Goal: Task Accomplishment & Management: Use online tool/utility

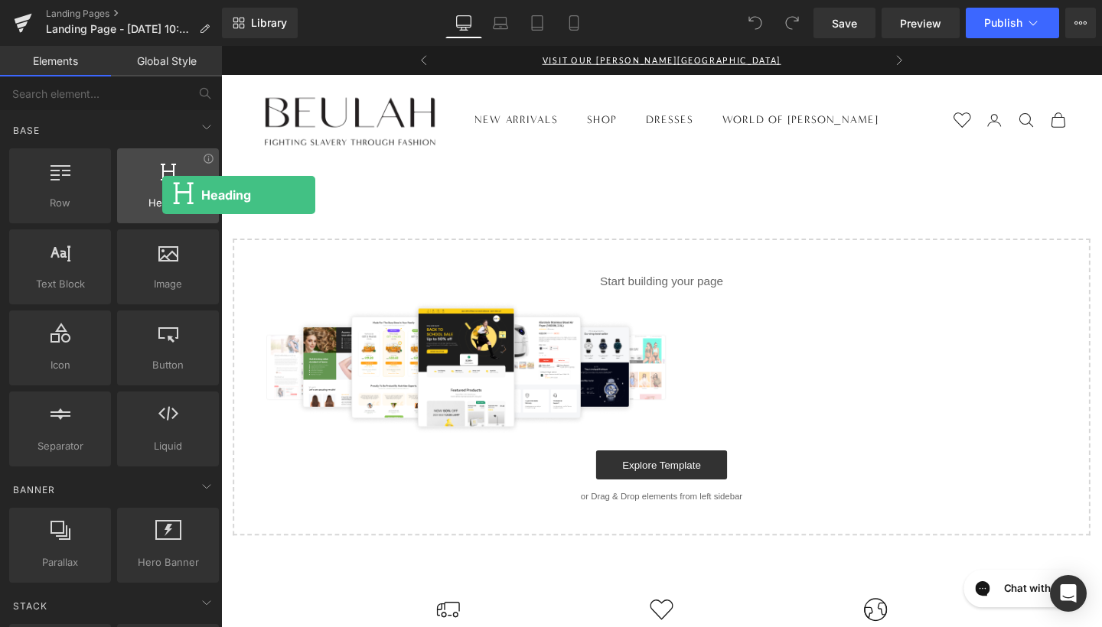
click at [162, 195] on span "Heading" at bounding box center [168, 203] width 93 height 16
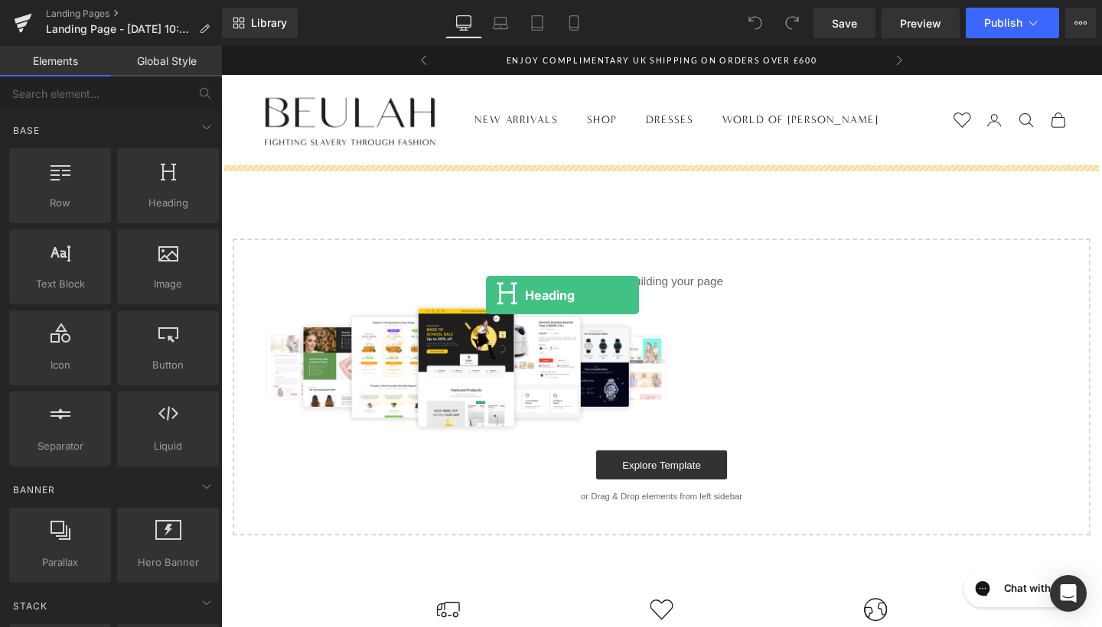
drag, startPoint x: 395, startPoint y: 238, endPoint x: 500, endPoint y: 308, distance: 126.2
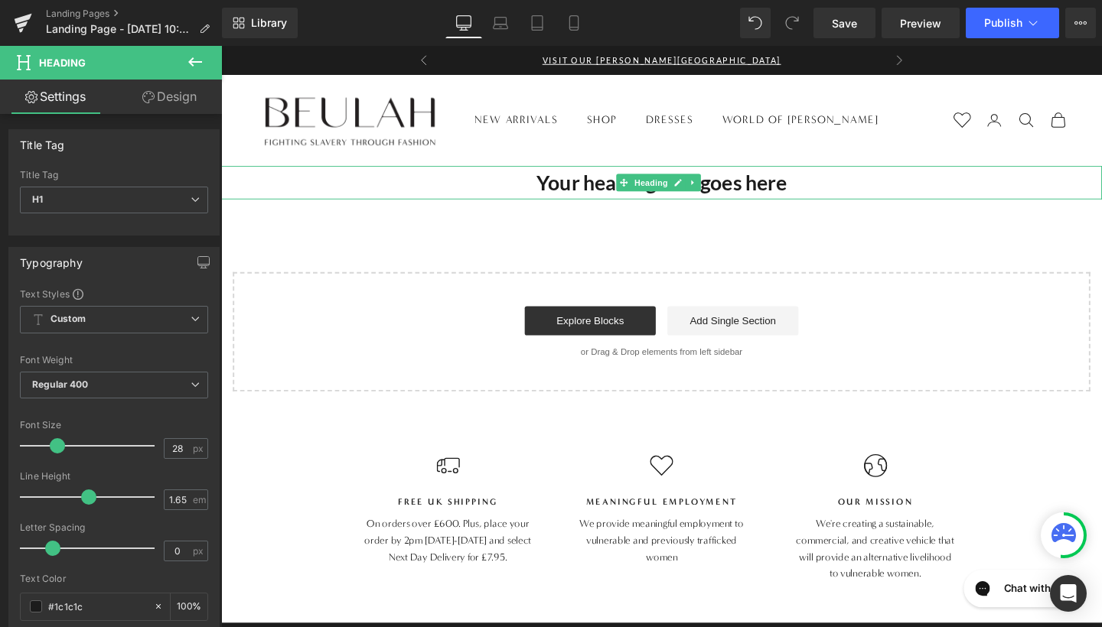
click at [649, 182] on span at bounding box center [644, 190] width 16 height 18
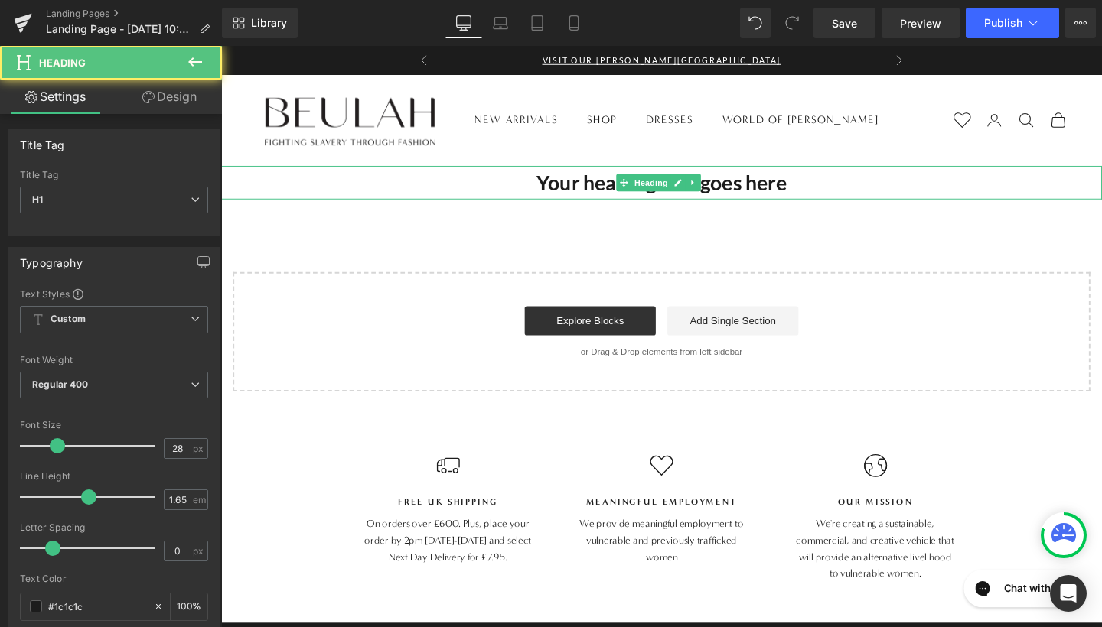
click at [454, 200] on h1 "Your heading text goes here" at bounding box center [684, 189] width 926 height 35
click at [881, 200] on h1 "Your heading text goes here" at bounding box center [684, 189] width 926 height 35
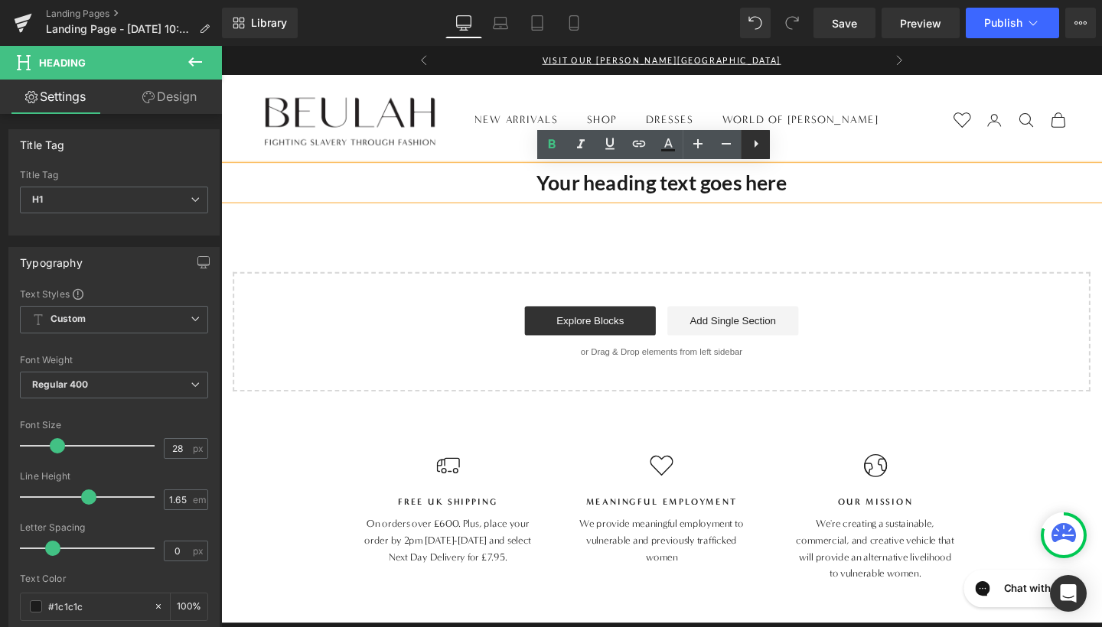
click at [765, 143] on link at bounding box center [755, 144] width 29 height 29
click at [891, 207] on div "Your heading text goes here" at bounding box center [684, 189] width 926 height 35
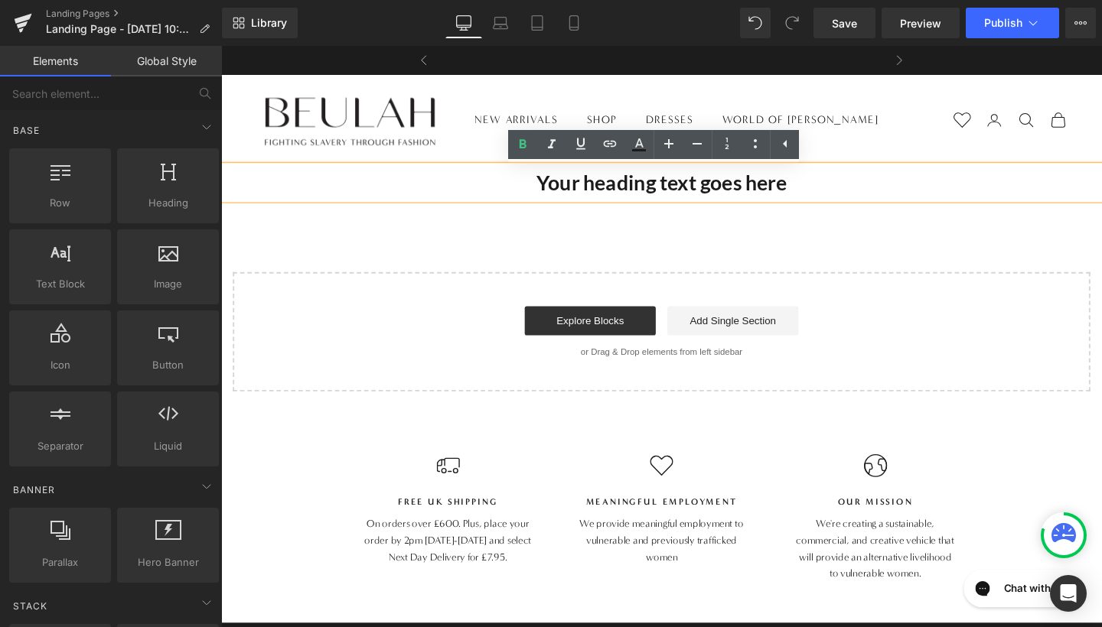
click at [470, 225] on div "Your heading text goes here Heading Select your layout" at bounding box center [684, 290] width 926 height 237
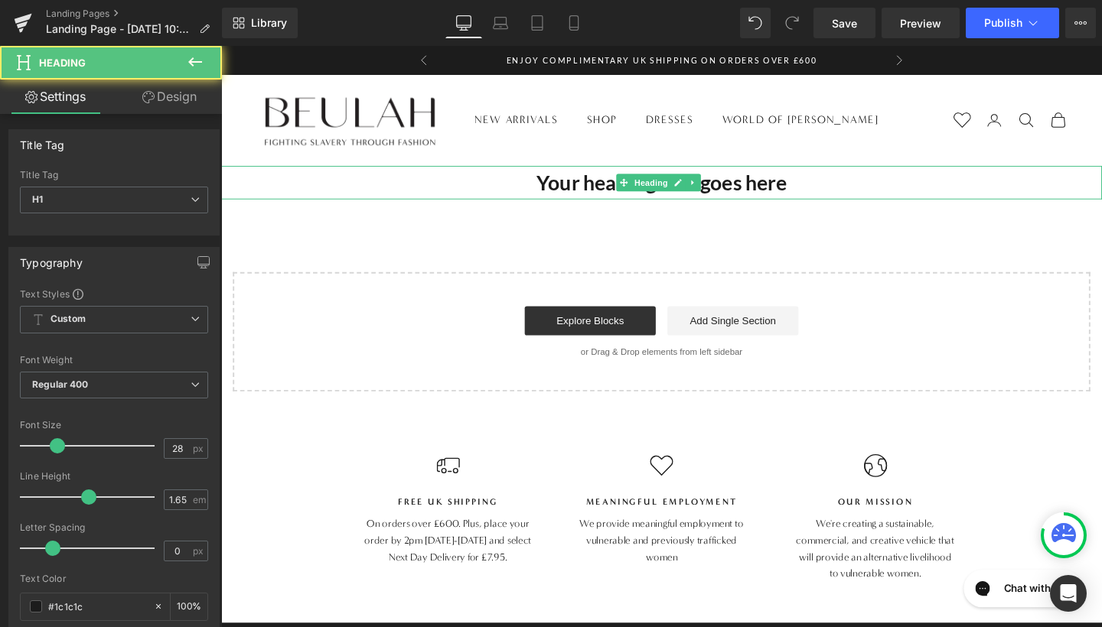
click at [540, 177] on h1 "Your heading text goes here" at bounding box center [684, 189] width 926 height 35
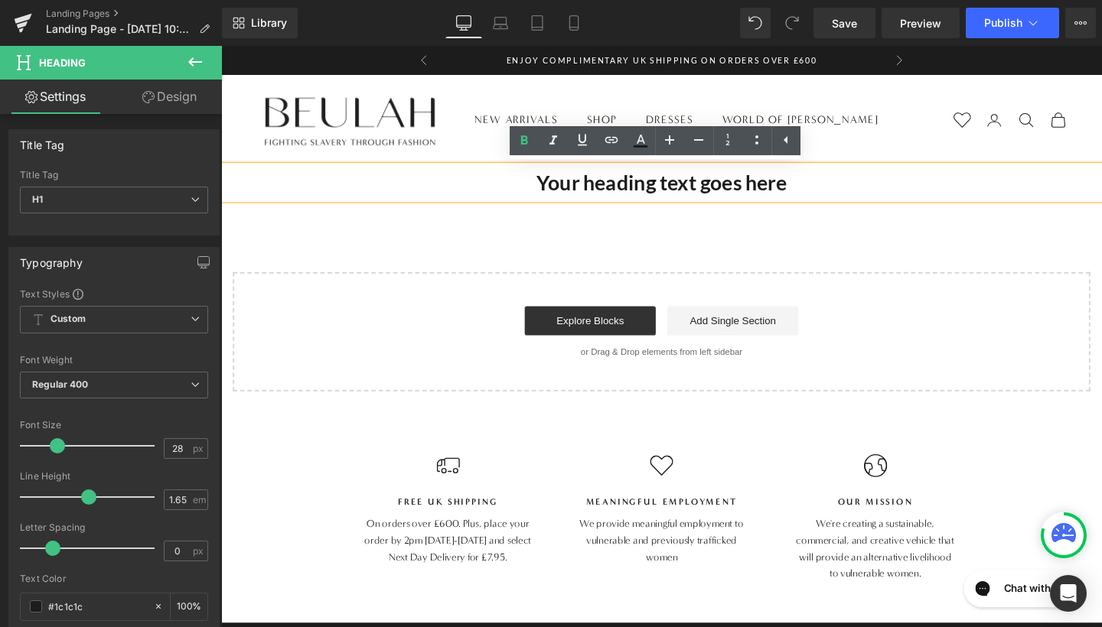
click at [629, 233] on div "Your heading text goes here Heading Select your layout" at bounding box center [684, 290] width 926 height 237
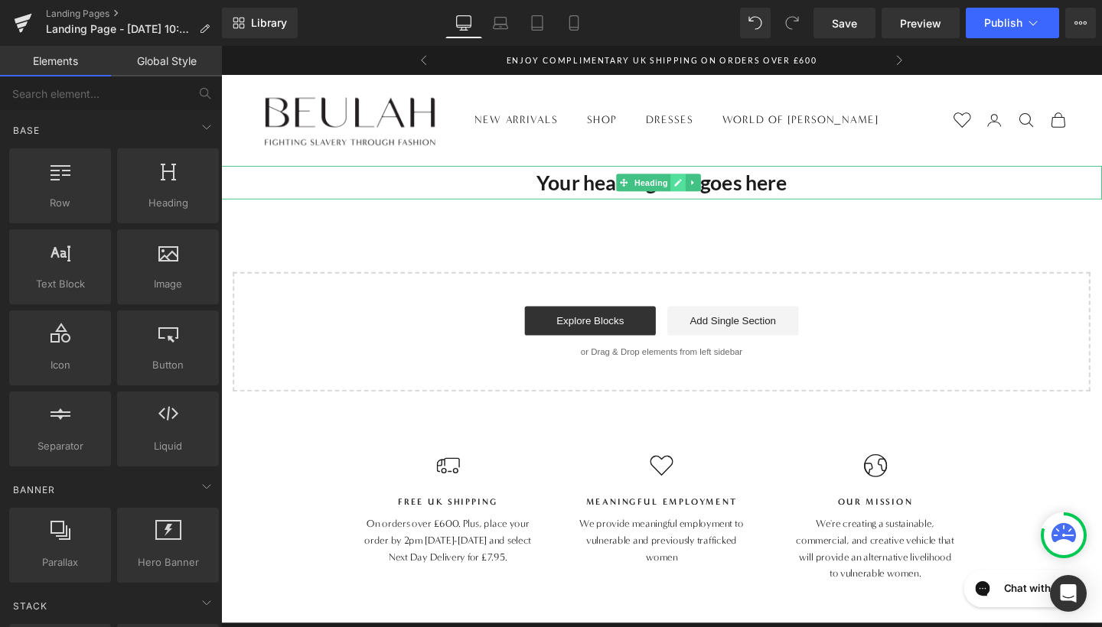
click at [694, 196] on link at bounding box center [702, 190] width 16 height 18
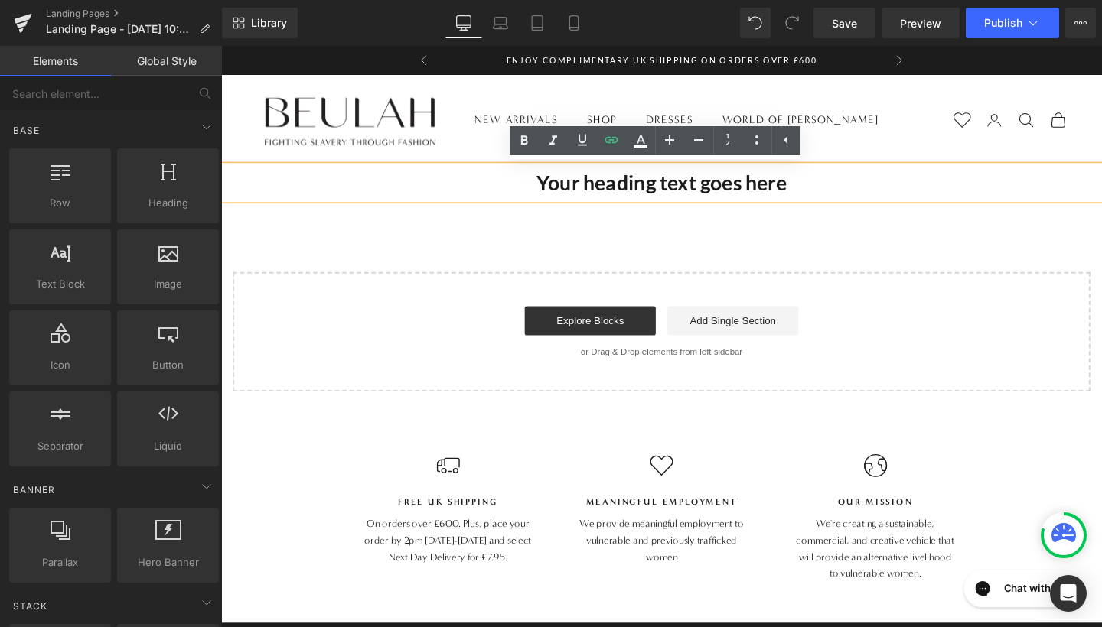
click at [701, 255] on div "Your heading text goes here Heading Select your layout" at bounding box center [684, 290] width 926 height 237
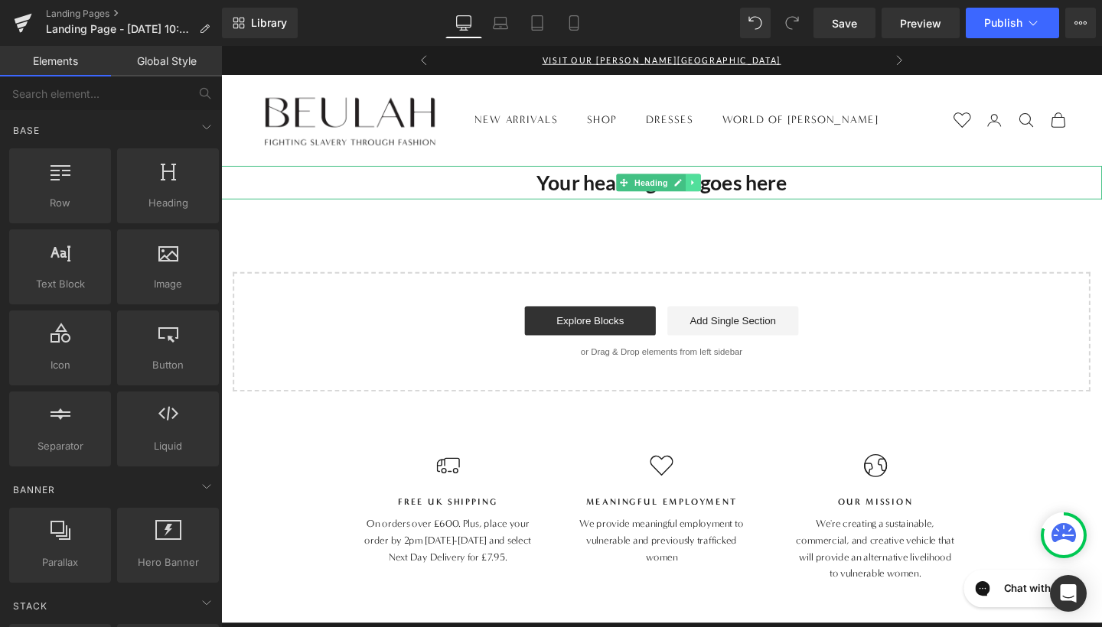
click at [716, 192] on icon at bounding box center [717, 189] width 8 height 9
click at [725, 187] on icon at bounding box center [725, 189] width 8 height 8
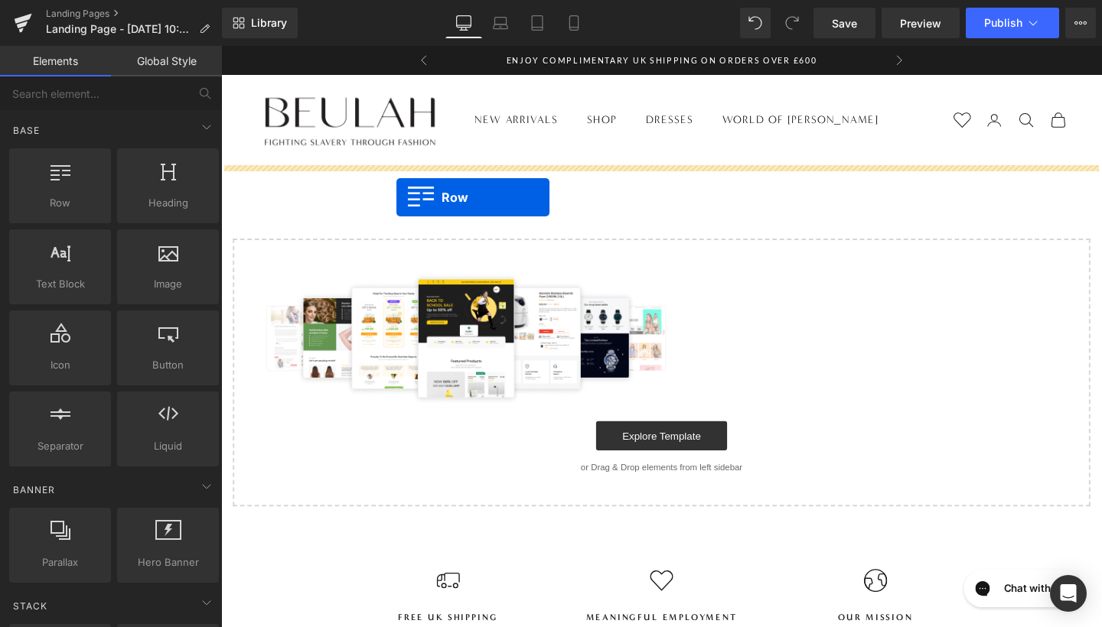
drag, startPoint x: 301, startPoint y: 241, endPoint x: 405, endPoint y: 205, distance: 110.8
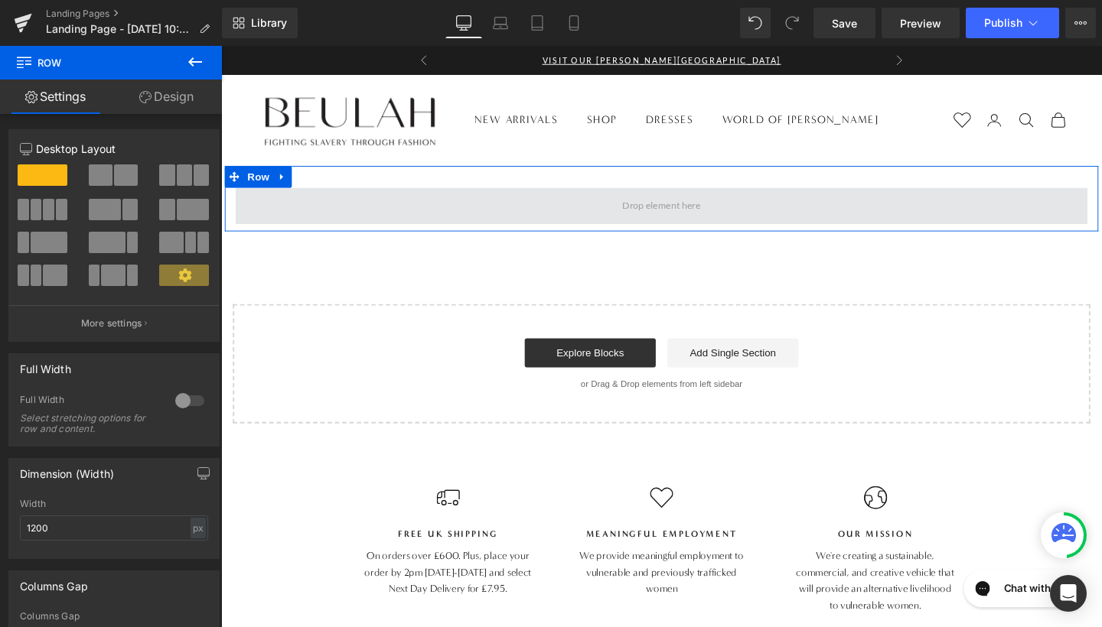
drag, startPoint x: 316, startPoint y: 222, endPoint x: 356, endPoint y: 210, distance: 41.6
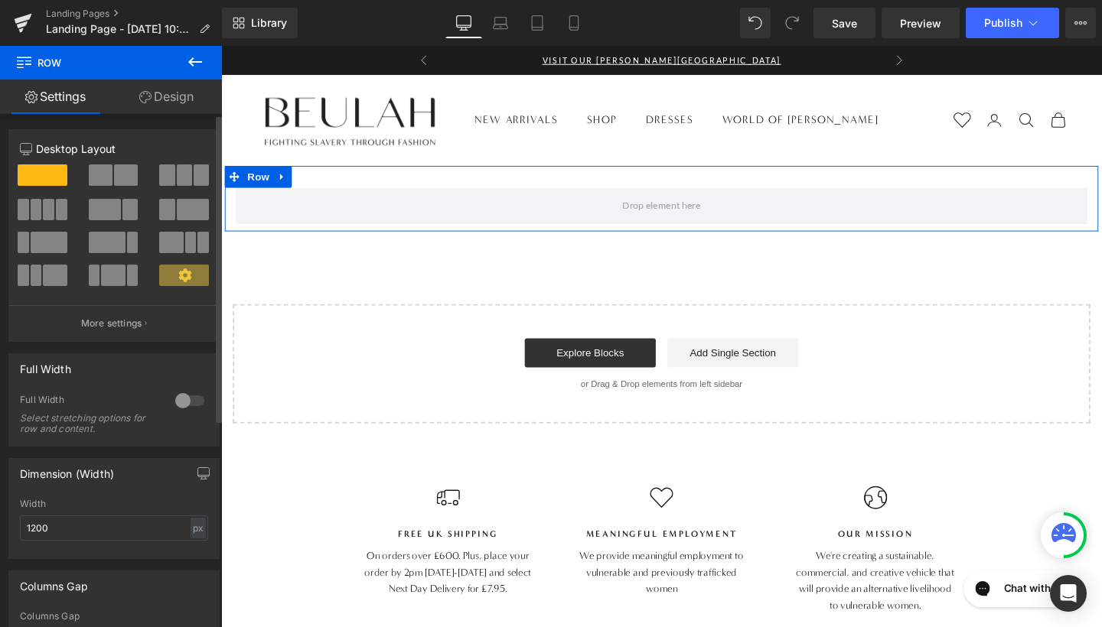
click at [107, 178] on span at bounding box center [101, 174] width 24 height 21
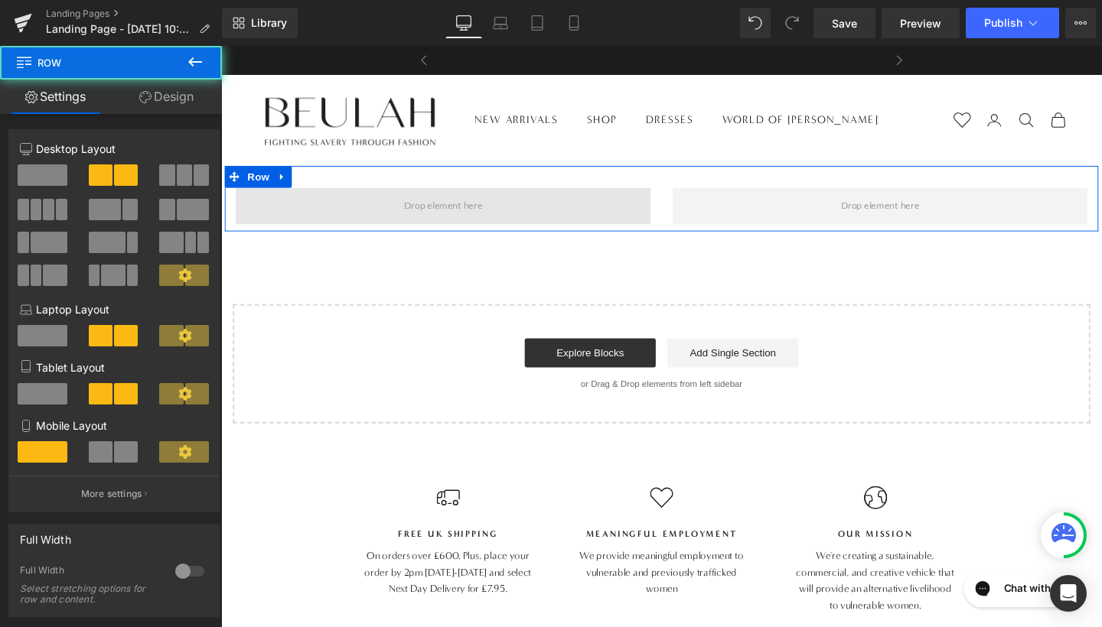
click at [544, 216] on span at bounding box center [454, 214] width 436 height 38
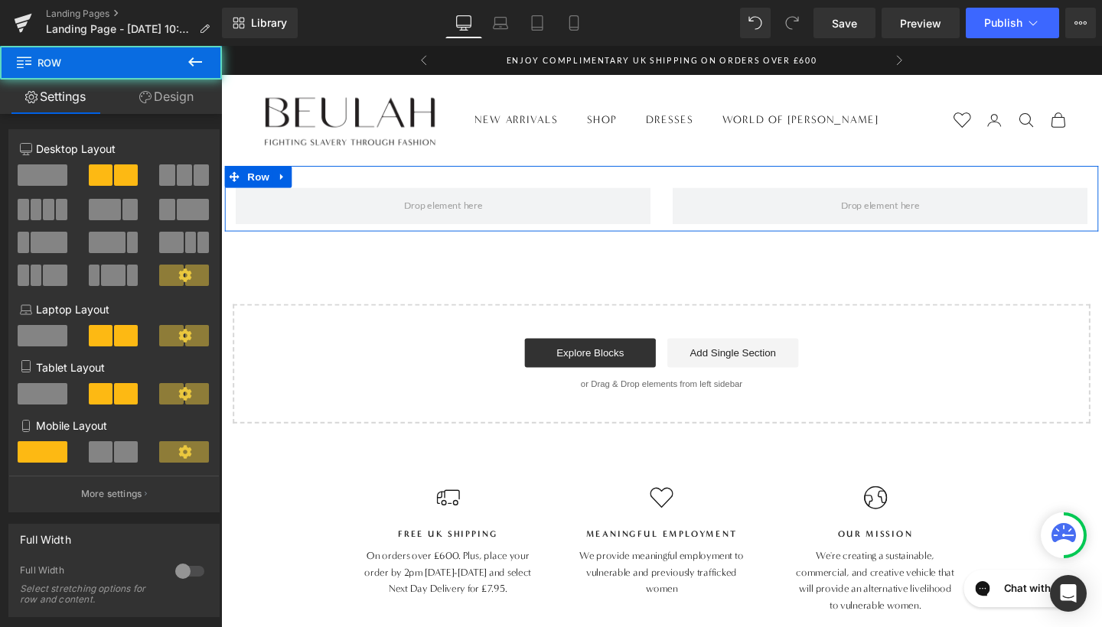
click at [177, 101] on link "Design" at bounding box center [166, 97] width 111 height 34
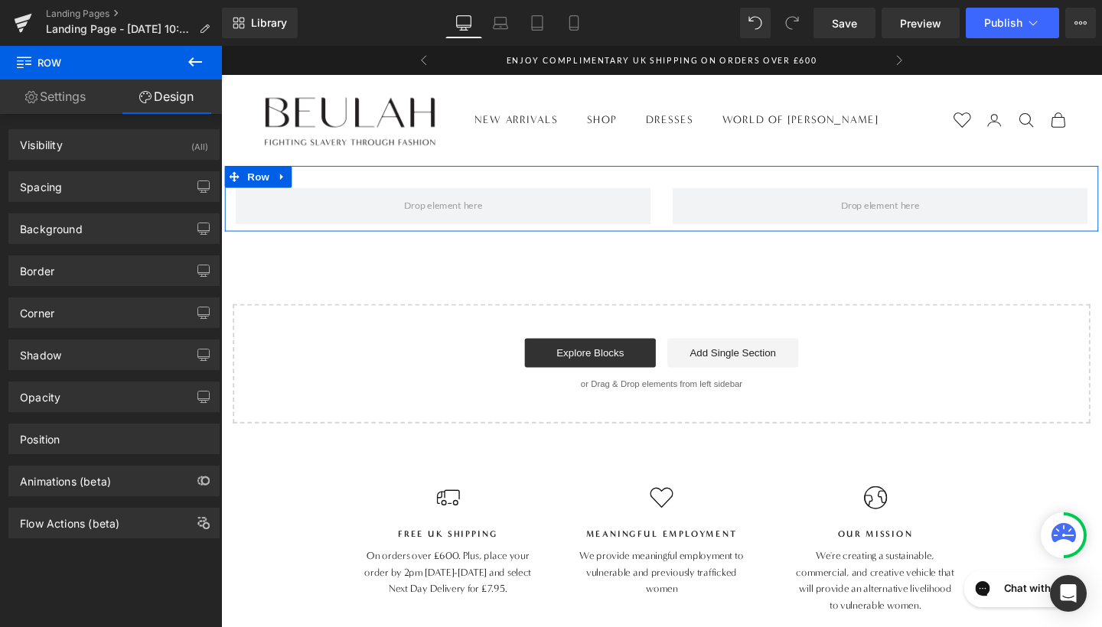
click at [82, 100] on link "Settings" at bounding box center [55, 97] width 111 height 34
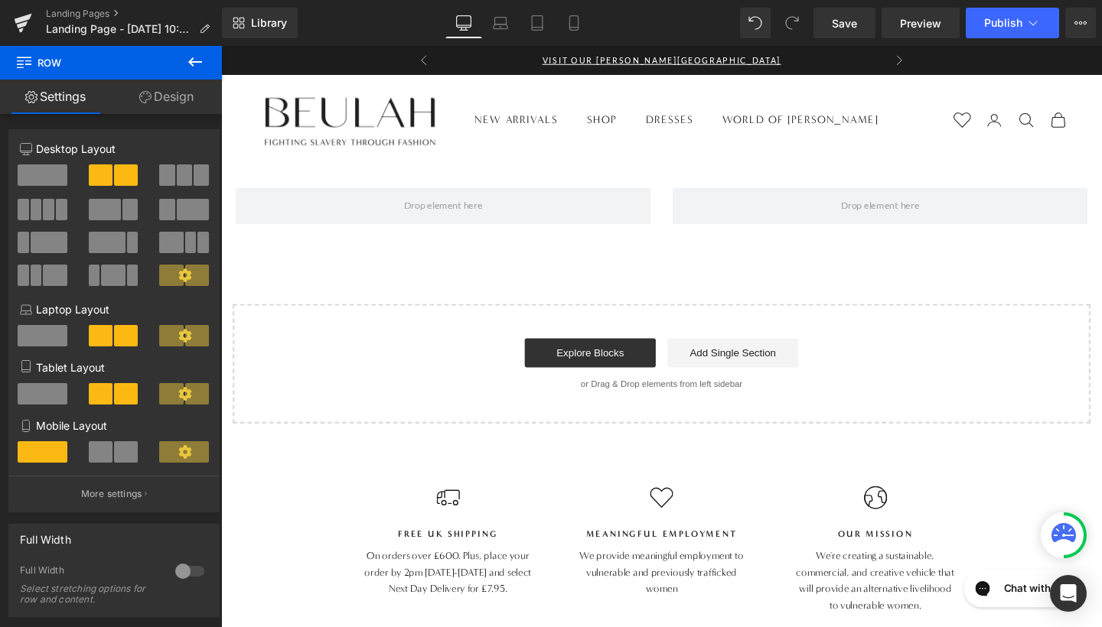
click at [187, 62] on icon at bounding box center [195, 62] width 18 height 18
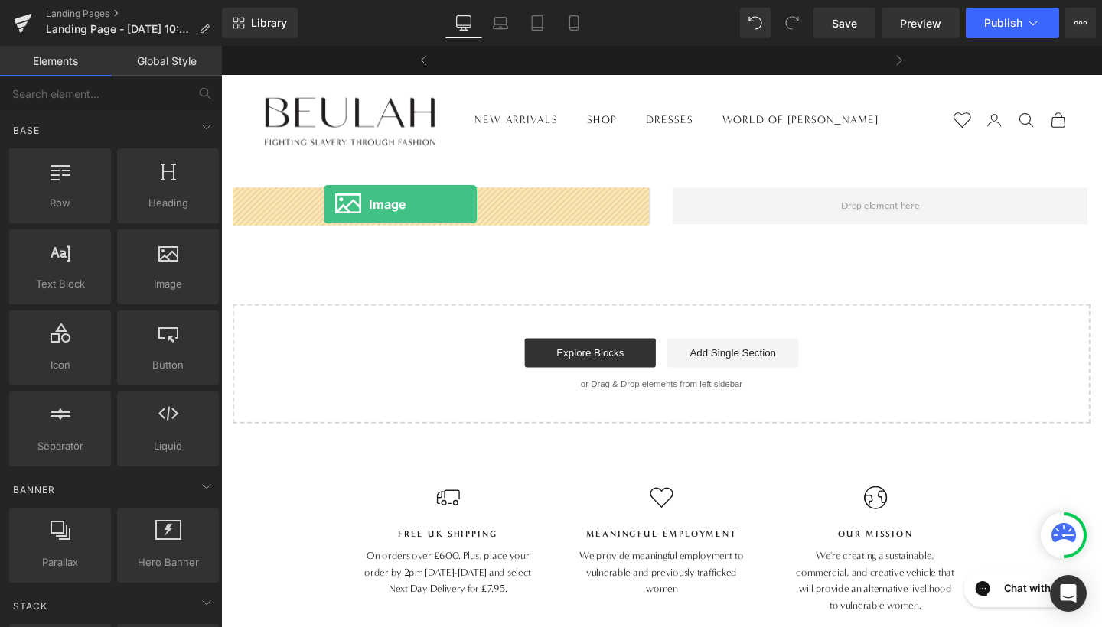
drag, startPoint x: 379, startPoint y: 323, endPoint x: 329, endPoint y: 213, distance: 121.2
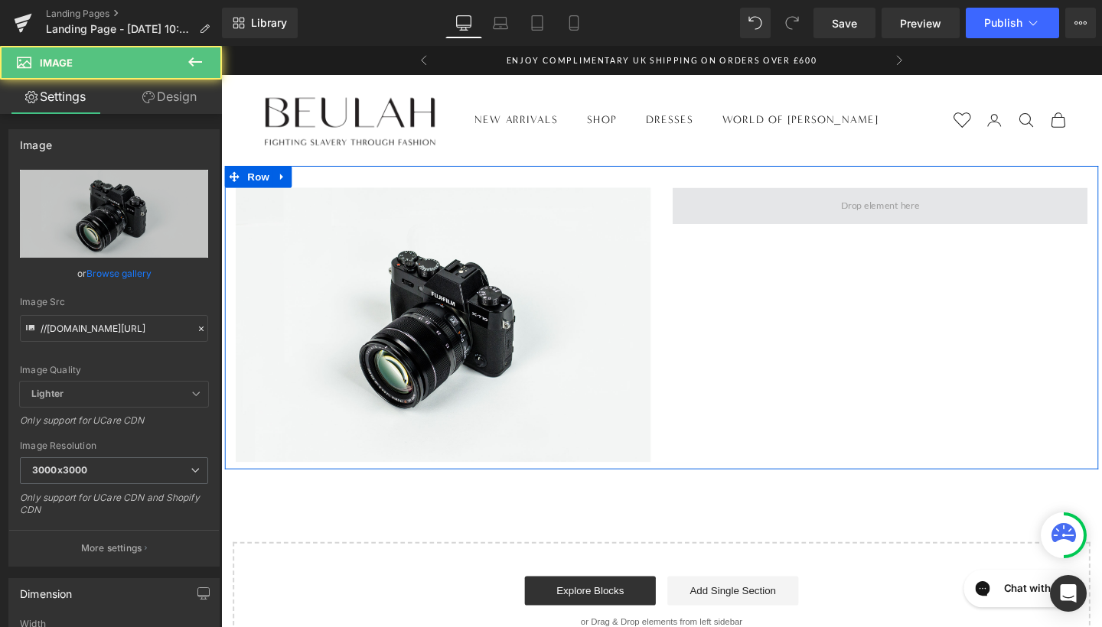
click at [795, 205] on span at bounding box center [913, 214] width 436 height 38
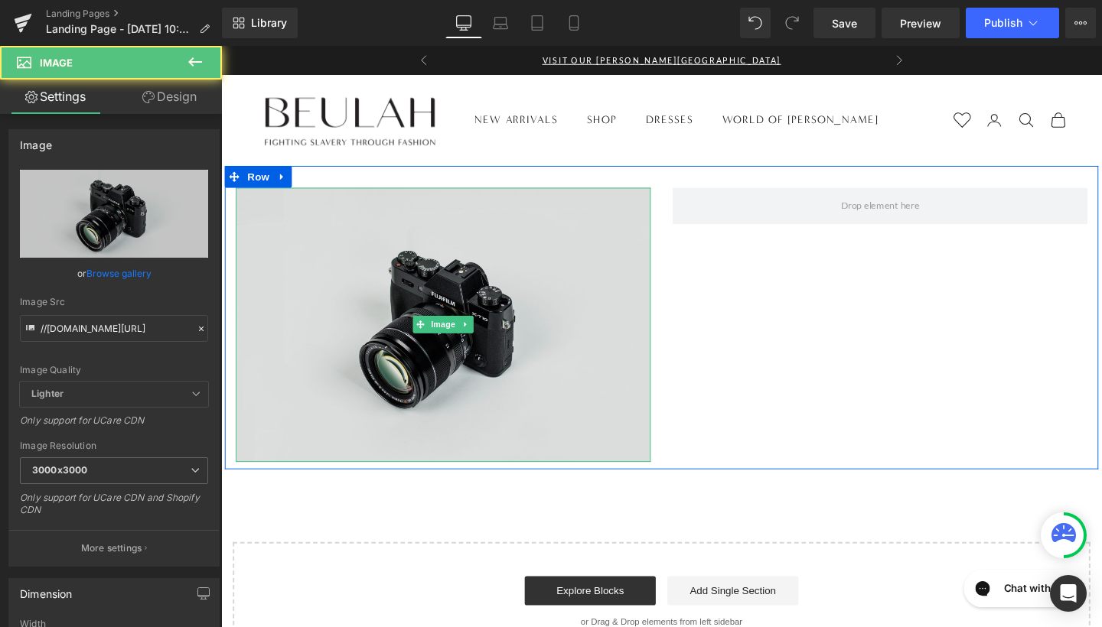
click at [360, 260] on img at bounding box center [454, 339] width 436 height 289
click at [494, 241] on img at bounding box center [454, 339] width 436 height 289
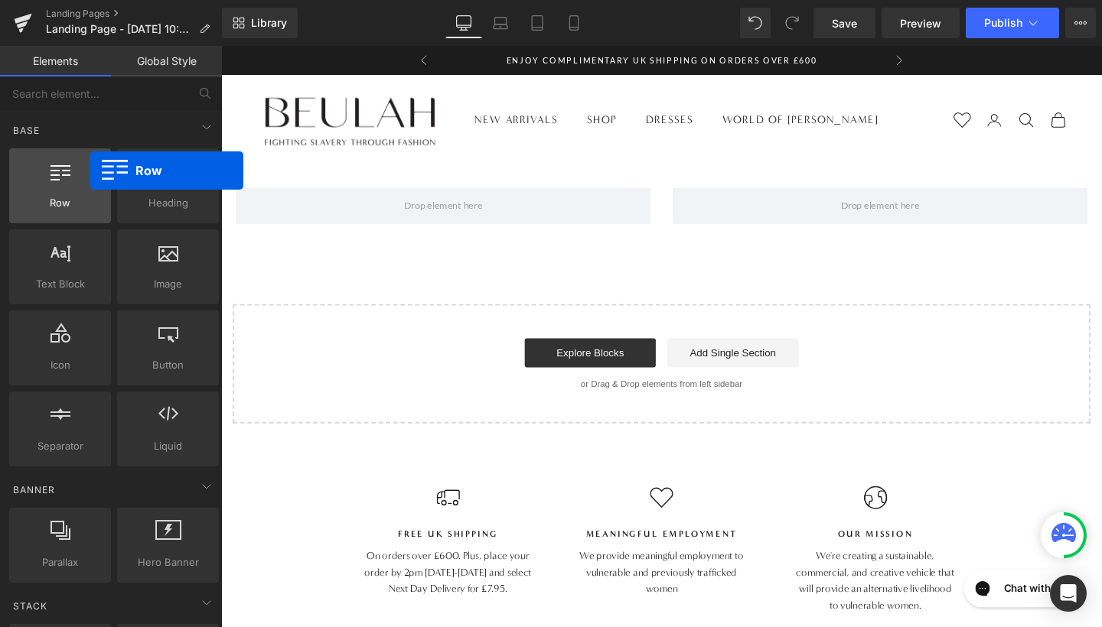
click at [90, 171] on div at bounding box center [60, 178] width 93 height 34
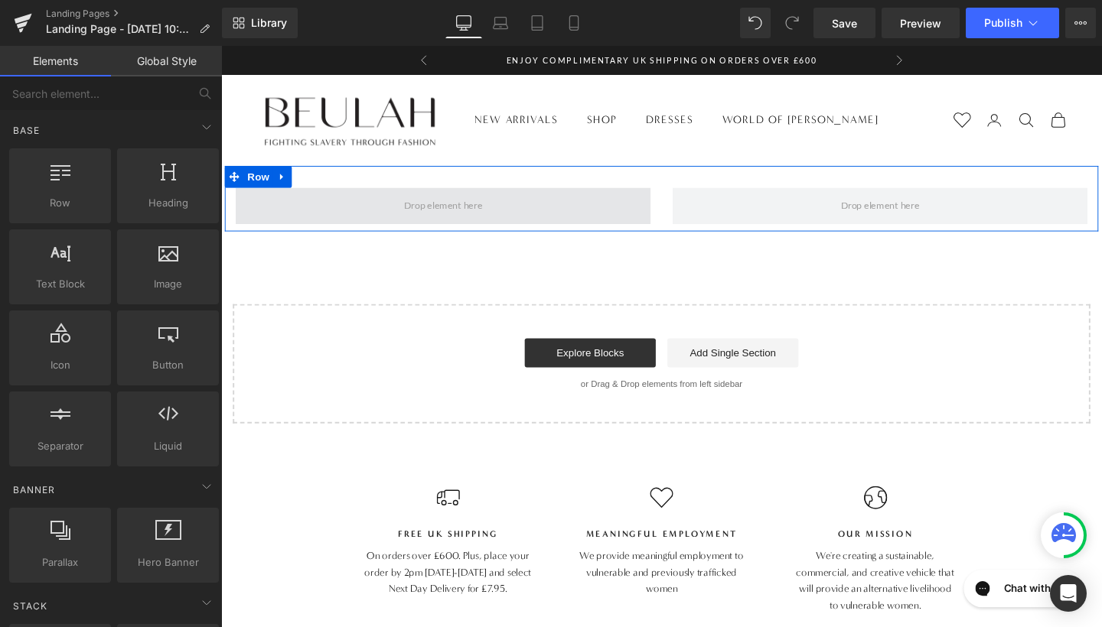
click at [422, 210] on span at bounding box center [454, 214] width 93 height 24
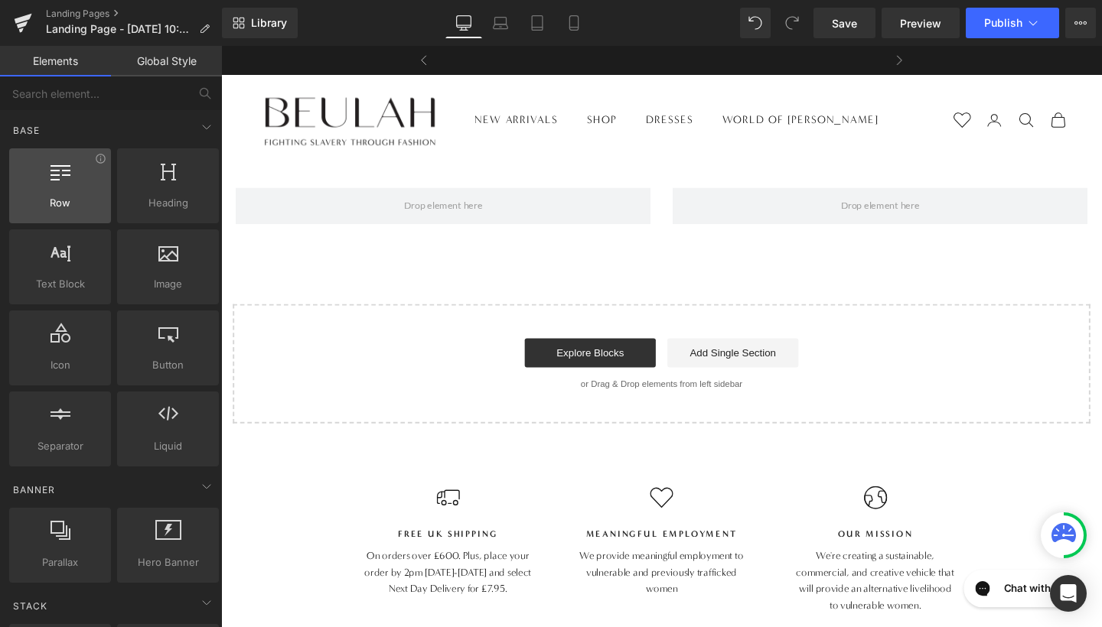
click at [64, 187] on div at bounding box center [60, 178] width 93 height 34
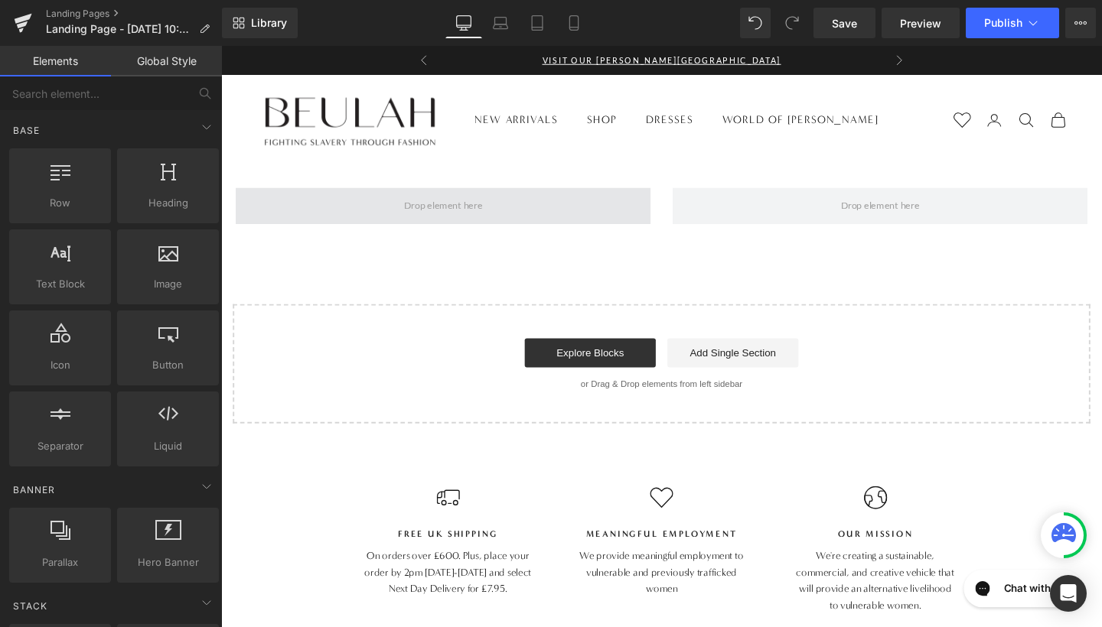
click at [435, 196] on span at bounding box center [454, 214] width 436 height 38
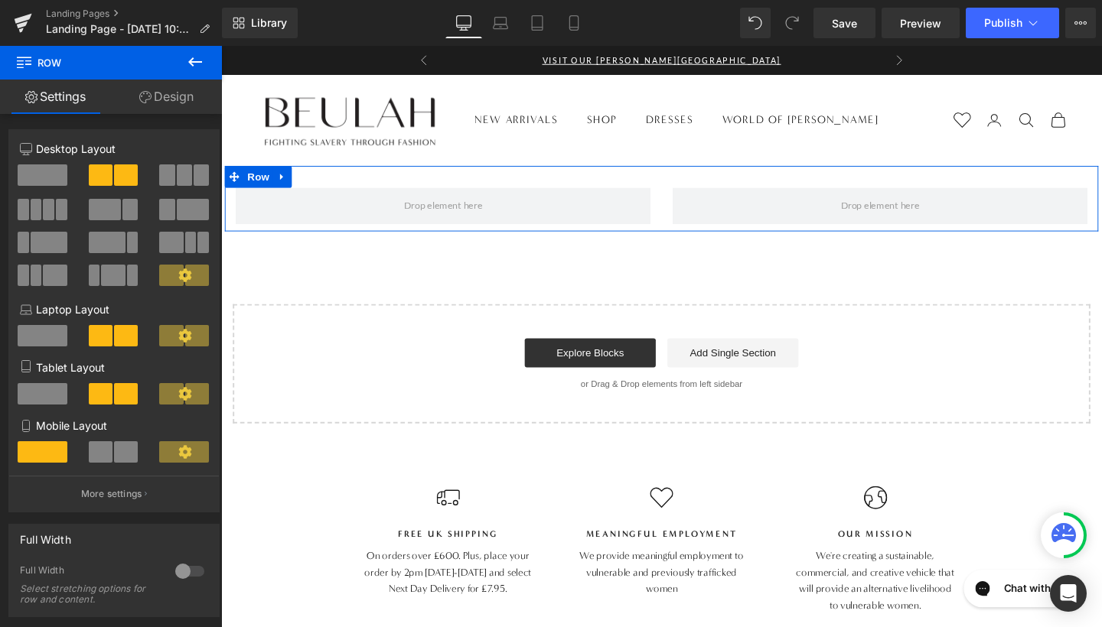
click at [45, 171] on span at bounding box center [43, 174] width 50 height 21
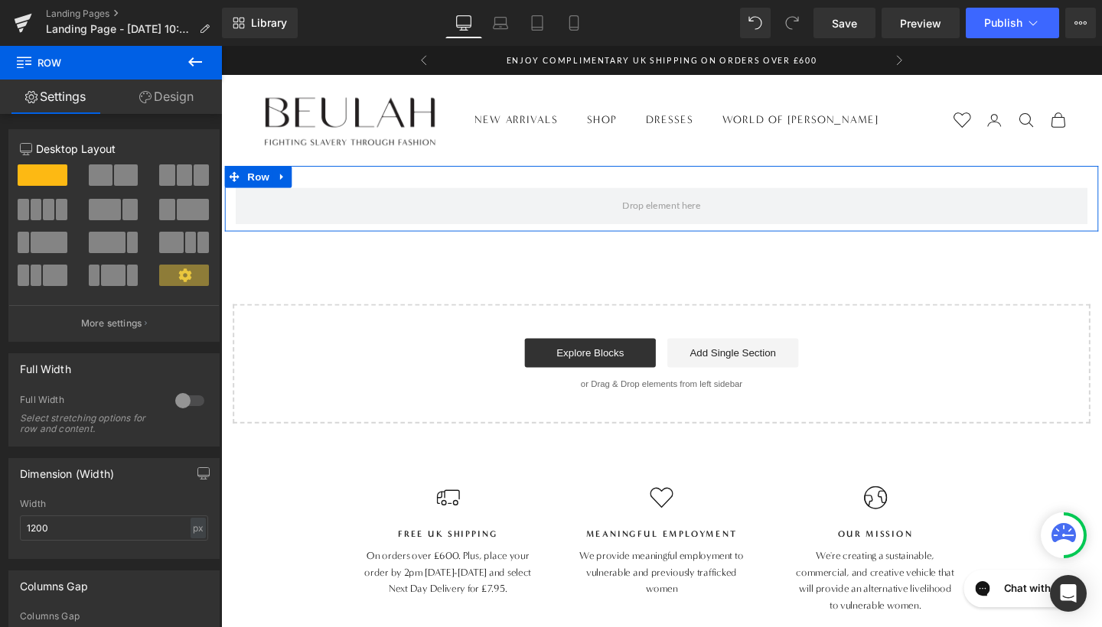
click at [148, 109] on link "Design" at bounding box center [166, 97] width 111 height 34
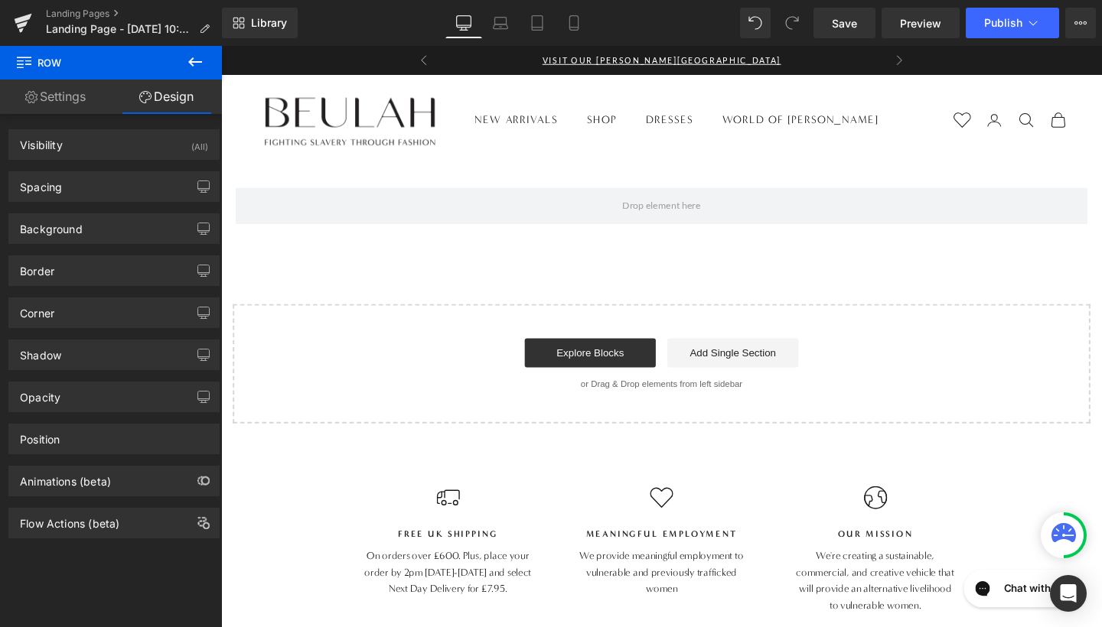
click at [193, 60] on icon at bounding box center [195, 62] width 18 height 18
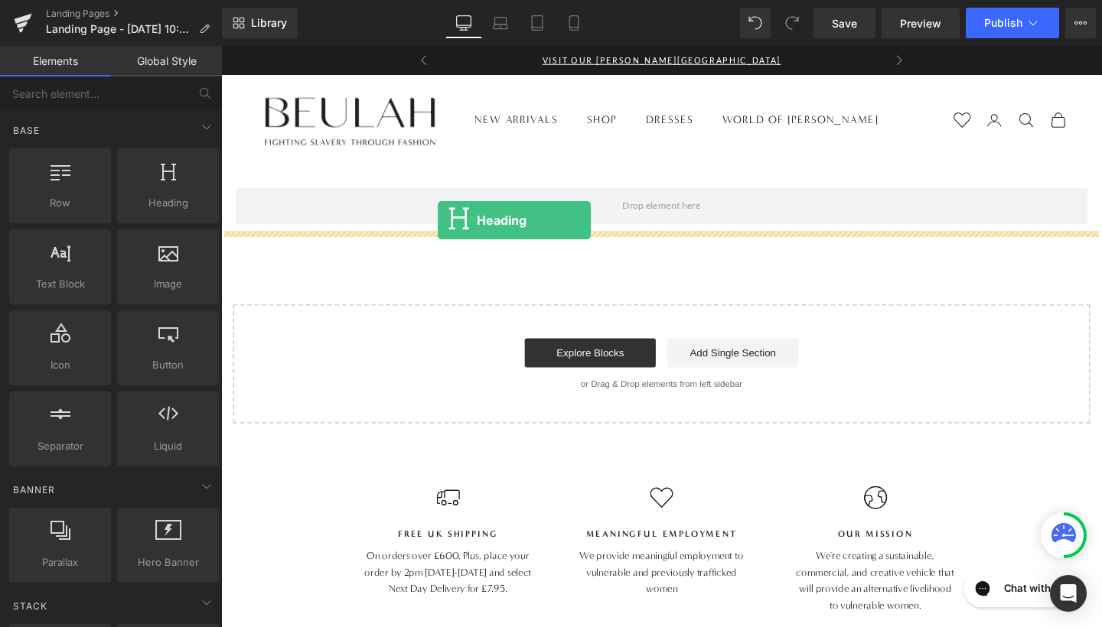
drag, startPoint x: 362, startPoint y: 252, endPoint x: 498, endPoint y: 236, distance: 137.1
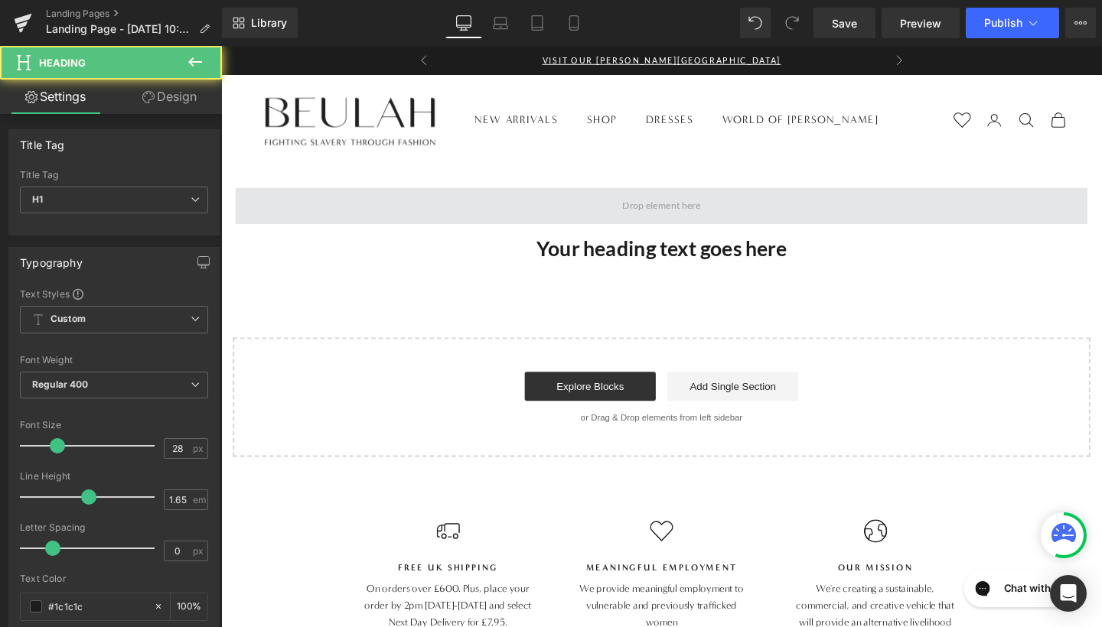
click at [563, 229] on span at bounding box center [683, 214] width 895 height 38
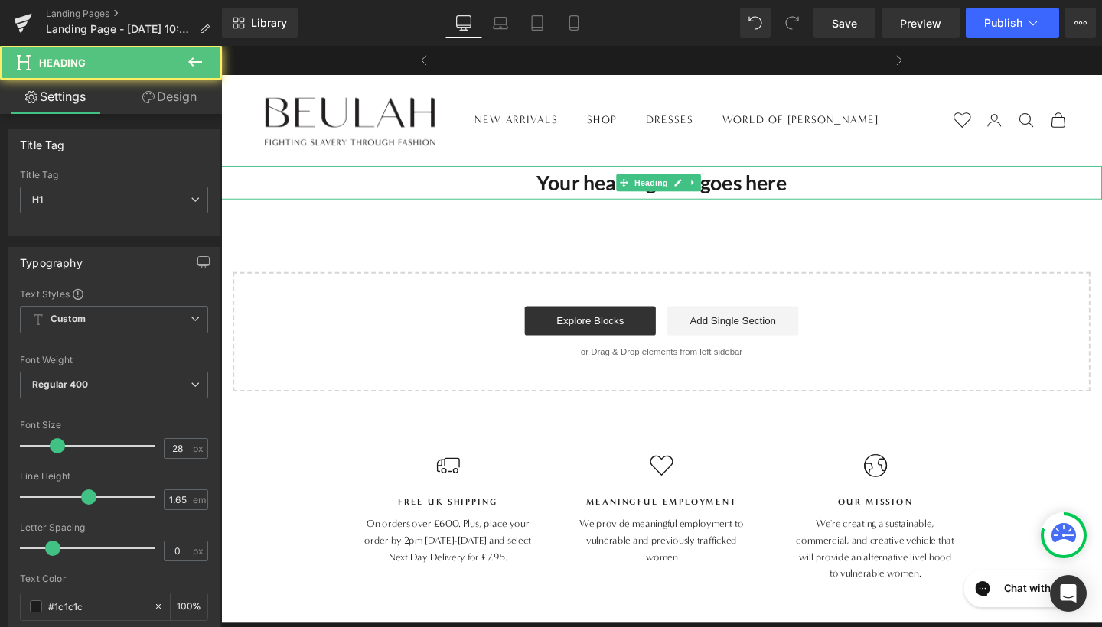
click at [580, 192] on h1 "Your heading text goes here" at bounding box center [684, 189] width 926 height 35
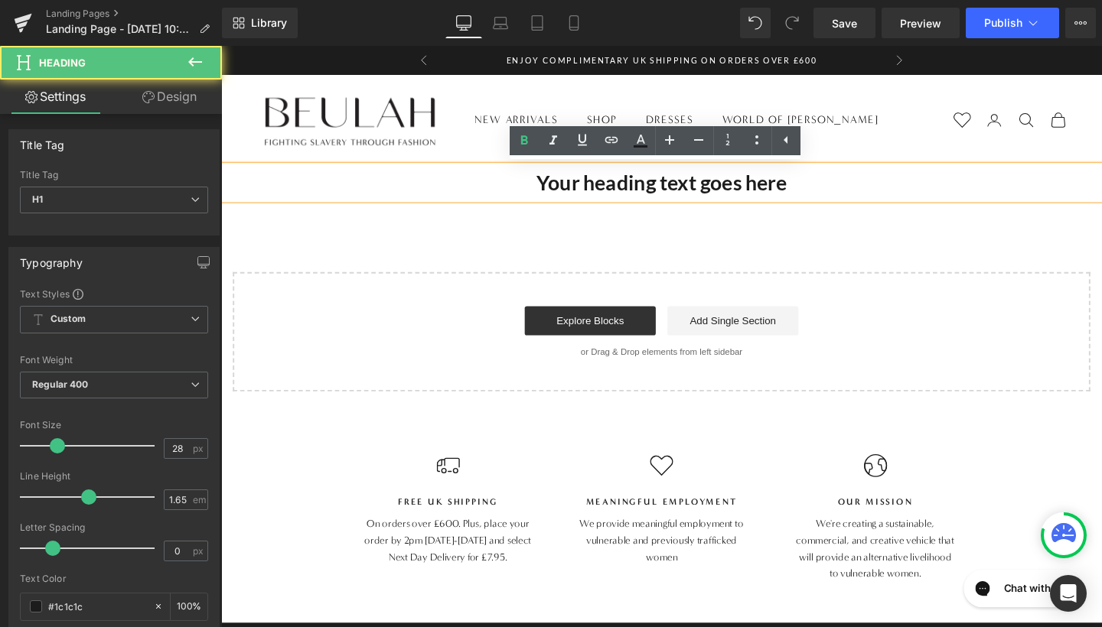
click at [580, 192] on h1 "Your heading text goes here" at bounding box center [684, 189] width 926 height 35
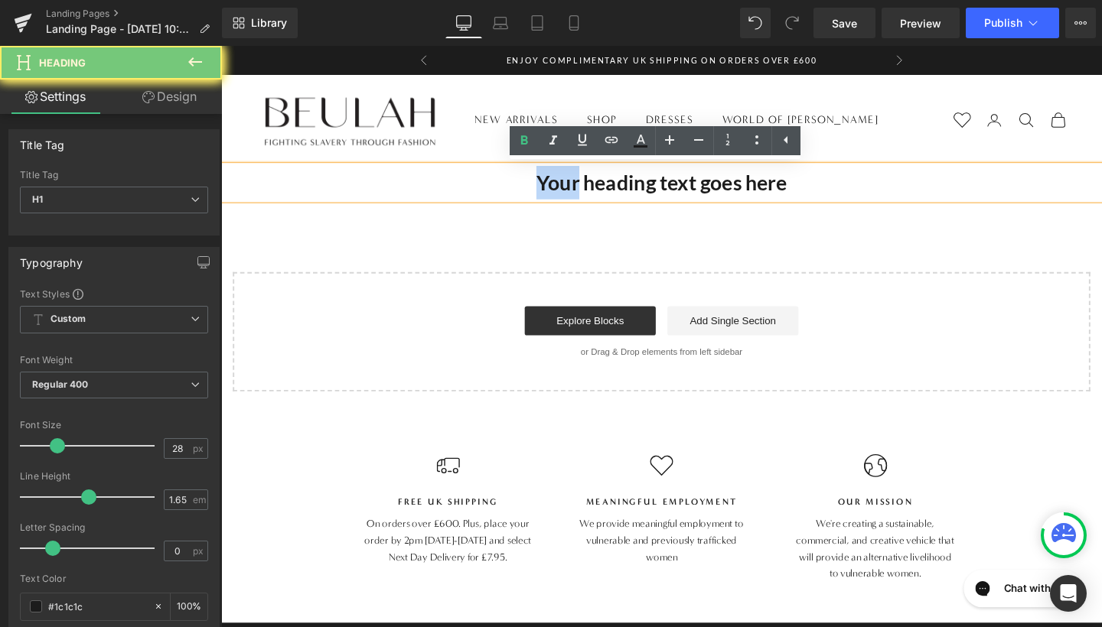
click at [580, 192] on h1 "Your heading text goes here" at bounding box center [684, 189] width 926 height 35
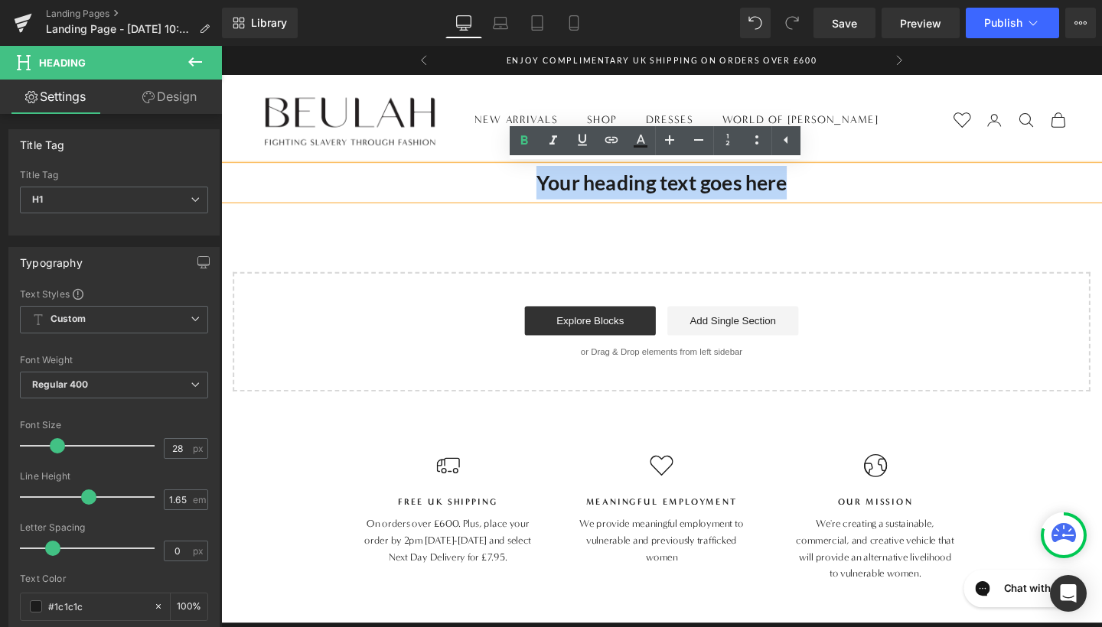
drag, startPoint x: 841, startPoint y: 197, endPoint x: 485, endPoint y: 168, distance: 357.7
click at [485, 172] on div "Your heading text goes here" at bounding box center [684, 189] width 926 height 35
